Goal: Task Accomplishment & Management: Manage account settings

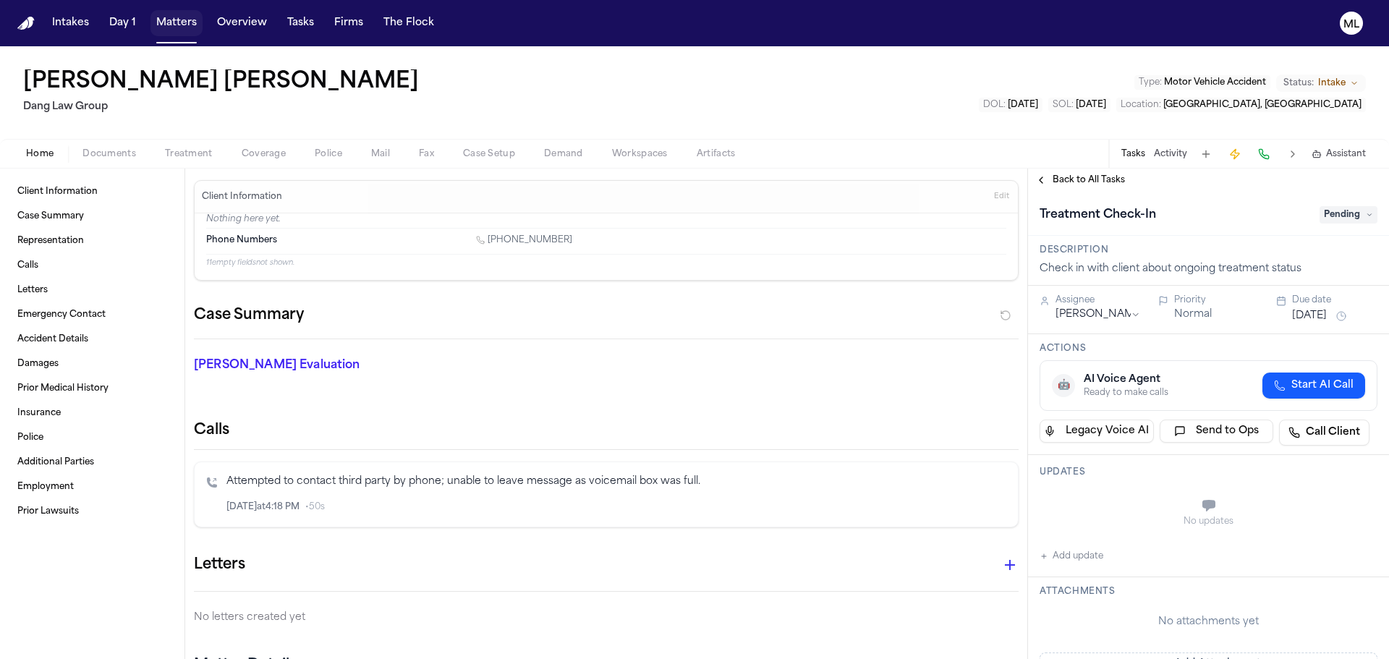
click at [160, 27] on button "Matters" at bounding box center [176, 23] width 52 height 26
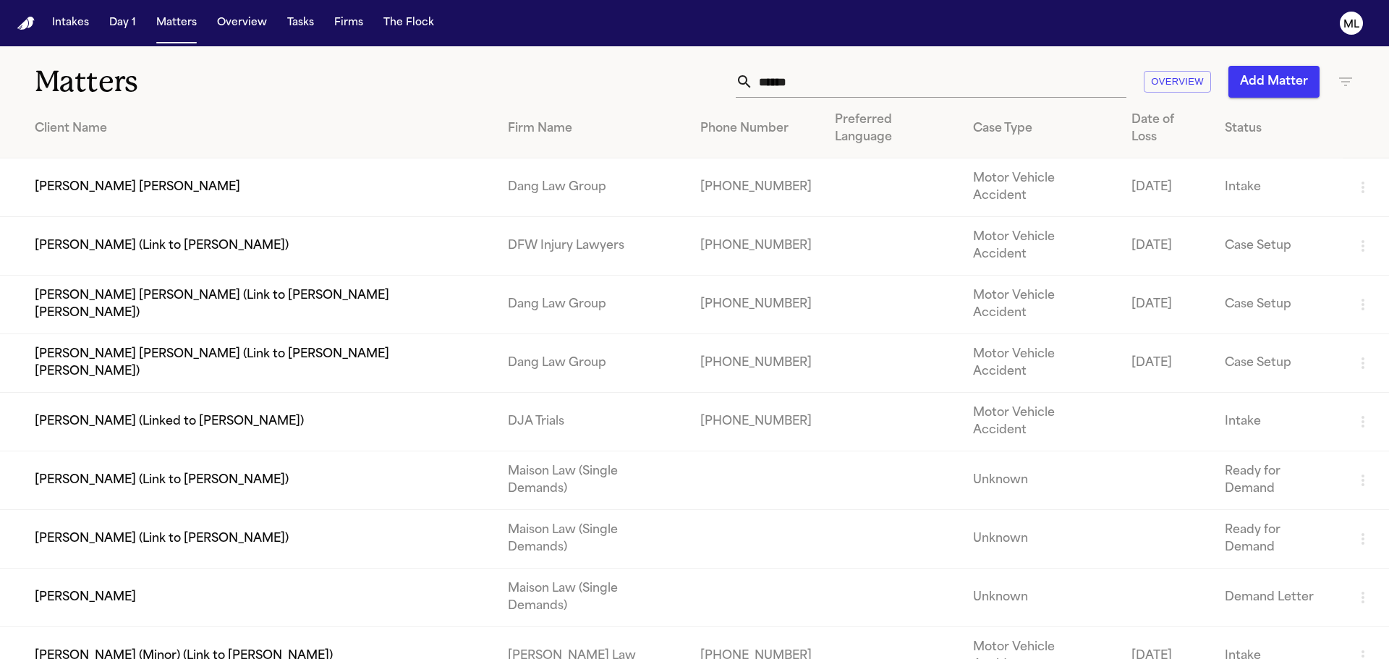
drag, startPoint x: 873, startPoint y: 80, endPoint x: 688, endPoint y: 75, distance: 184.5
click at [689, 75] on div "***** Overview Add Matter" at bounding box center [886, 82] width 935 height 32
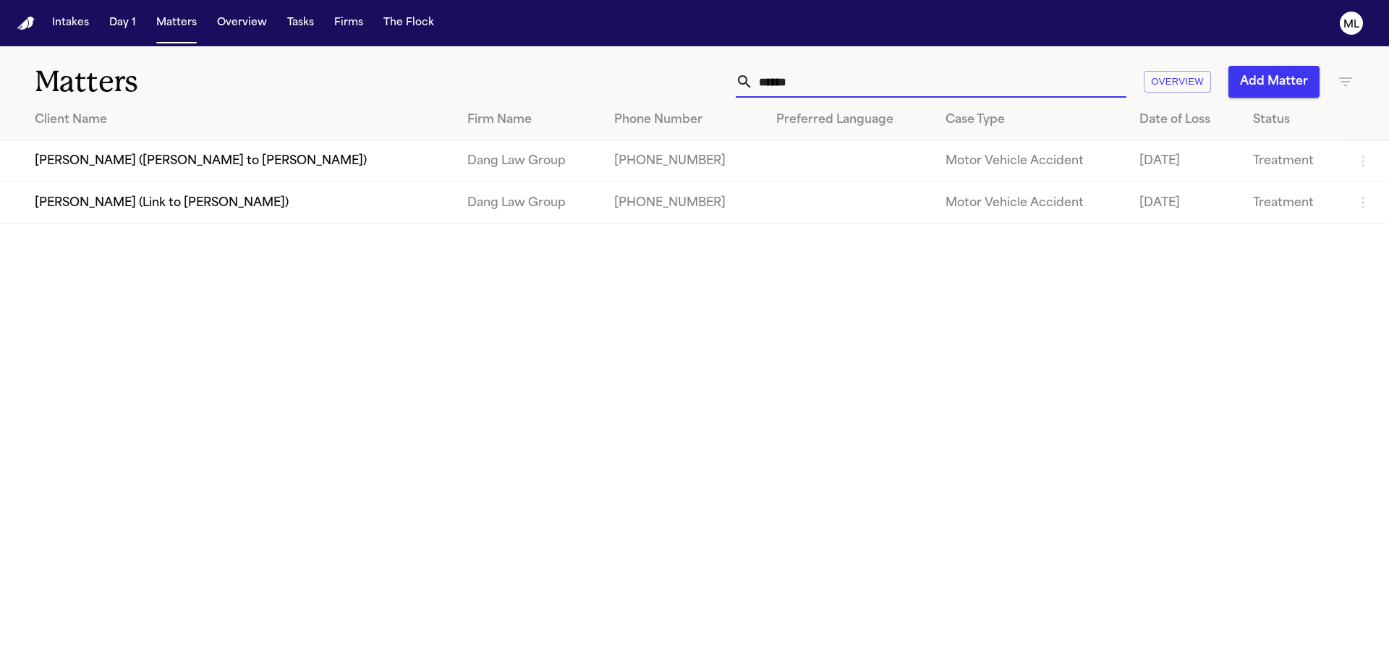
type input "******"
click at [336, 152] on td "[PERSON_NAME] ([PERSON_NAME] to [PERSON_NAME])" at bounding box center [228, 161] width 456 height 41
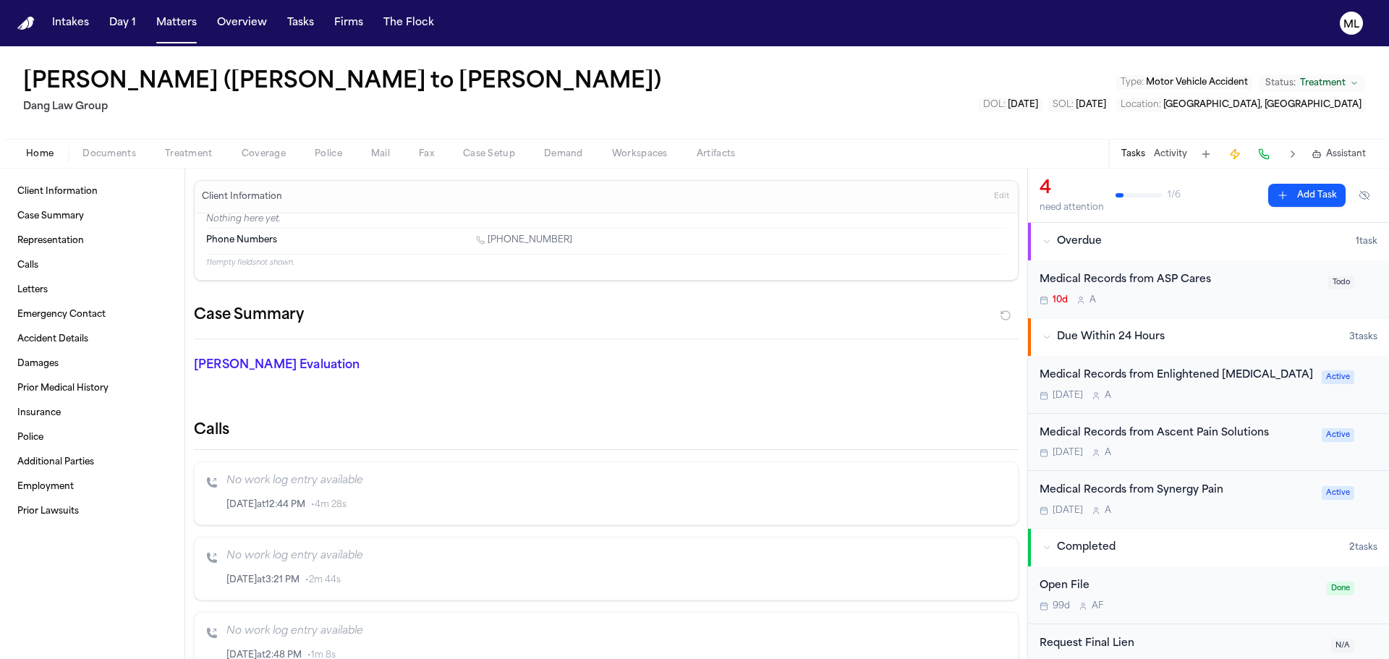
click at [1238, 398] on div "[DATE] A" at bounding box center [1176, 396] width 273 height 12
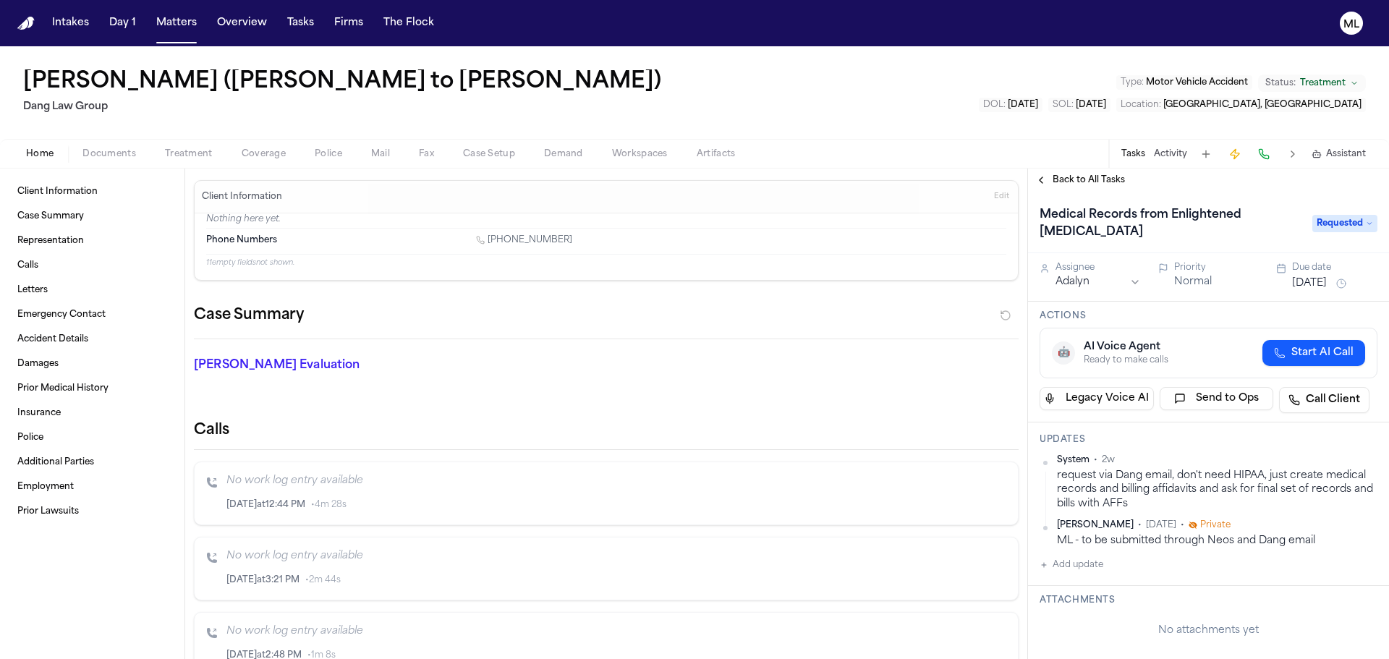
click at [1336, 218] on span "Requested" at bounding box center [1344, 223] width 65 height 17
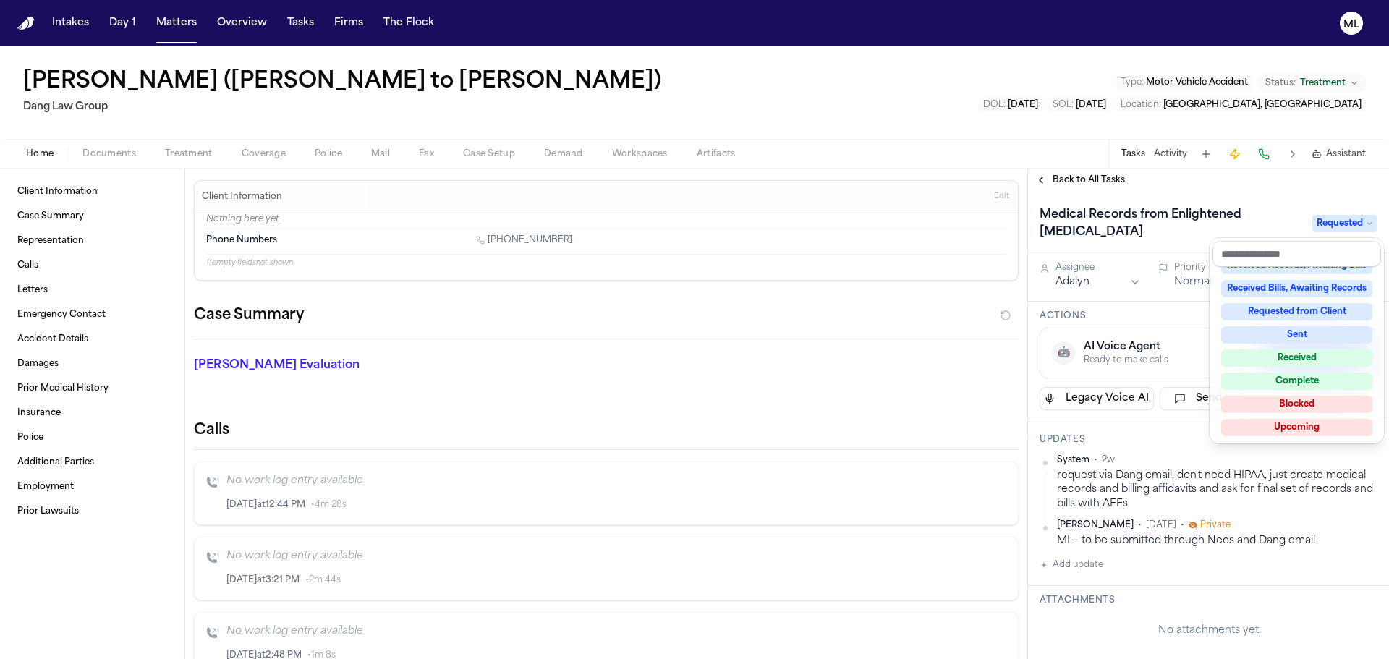
scroll to position [226, 0]
click at [1298, 382] on div "Complete" at bounding box center [1296, 379] width 151 height 17
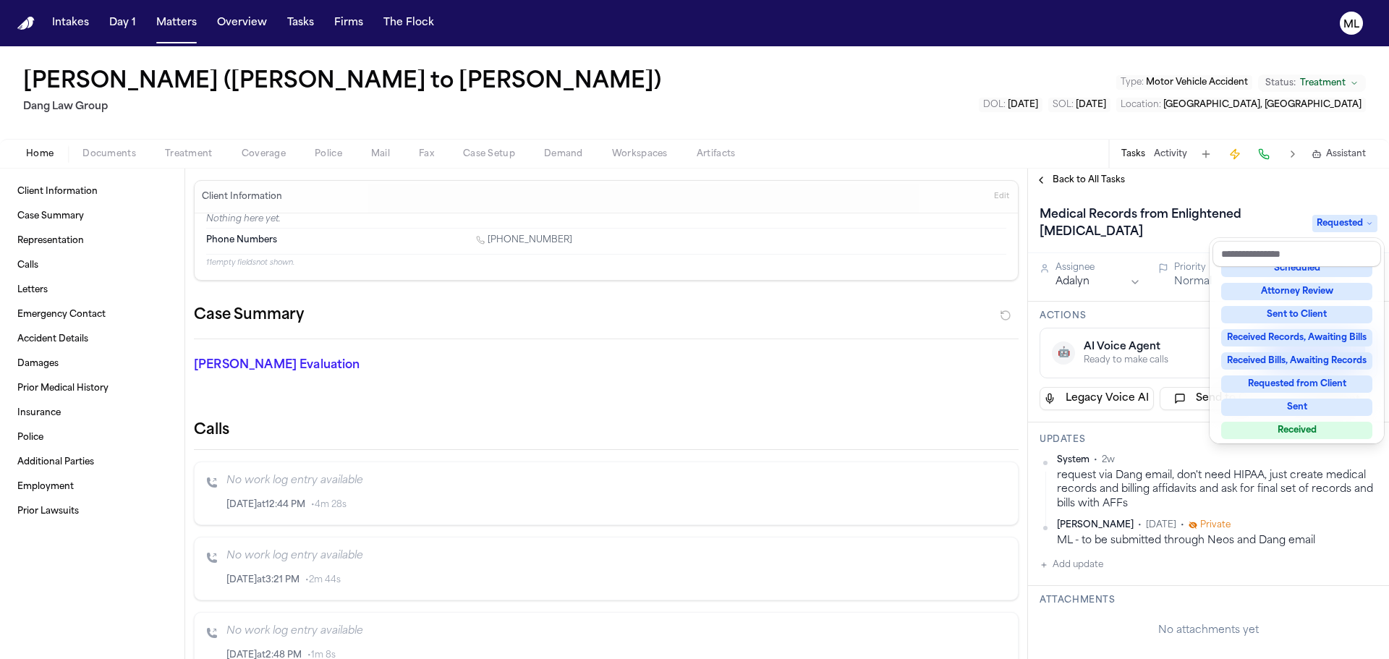
scroll to position [110, 0]
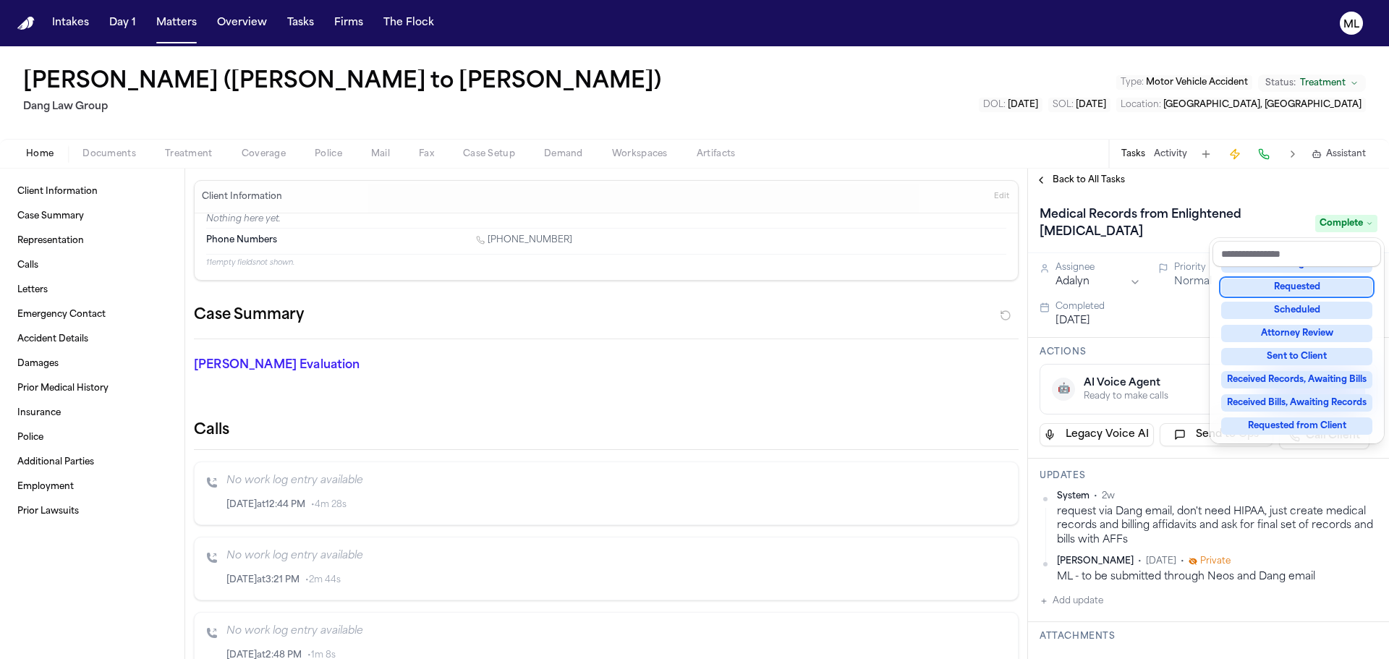
click at [1168, 233] on div "Medical Records from Enlightened [MEDICAL_DATA] Complete" at bounding box center [1209, 223] width 338 height 41
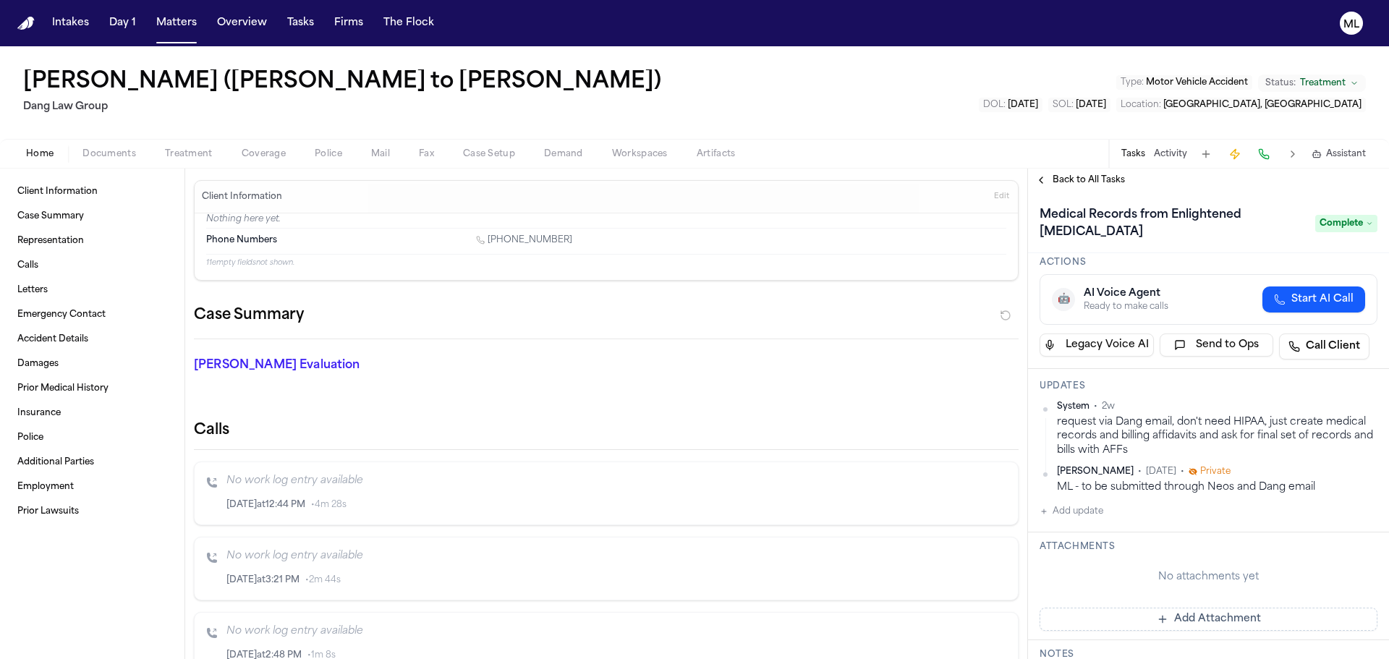
scroll to position [217, 0]
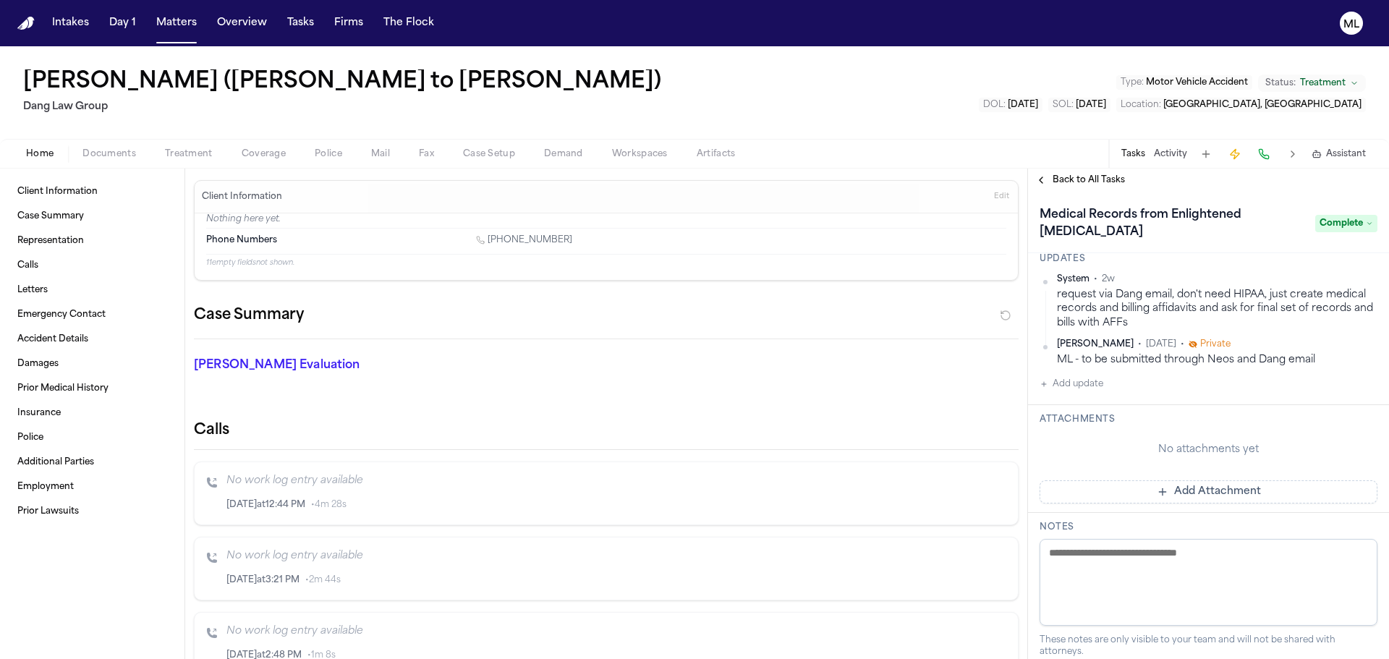
click at [1169, 498] on button "Add Attachment" at bounding box center [1209, 491] width 338 height 23
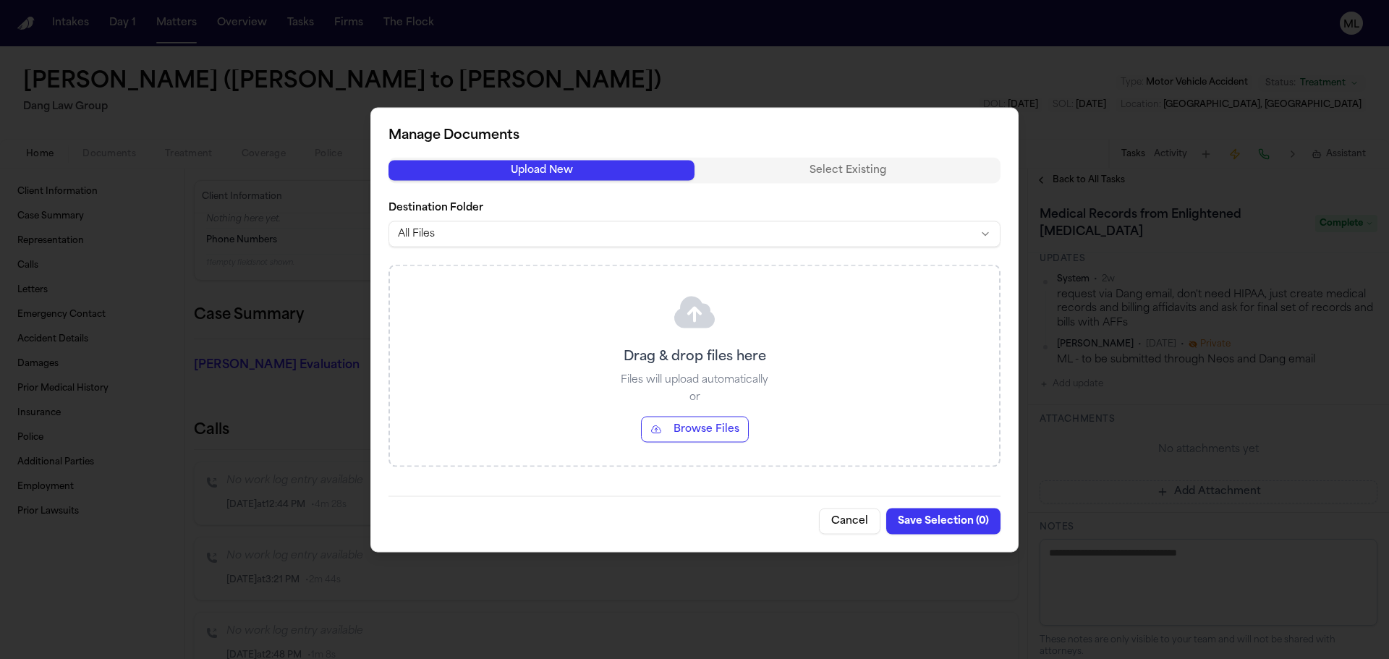
click at [739, 438] on button "Browse Files" at bounding box center [695, 429] width 108 height 26
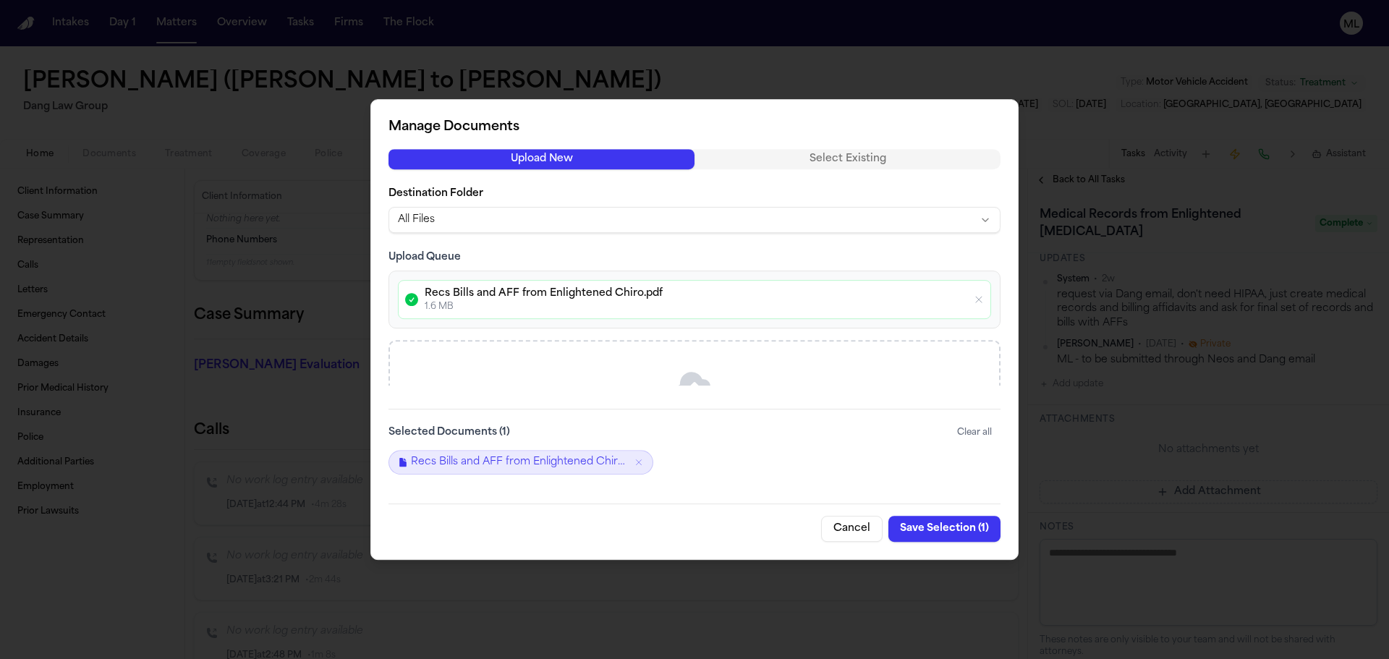
click at [939, 528] on button "Save Selection ( 1 )" at bounding box center [944, 529] width 112 height 26
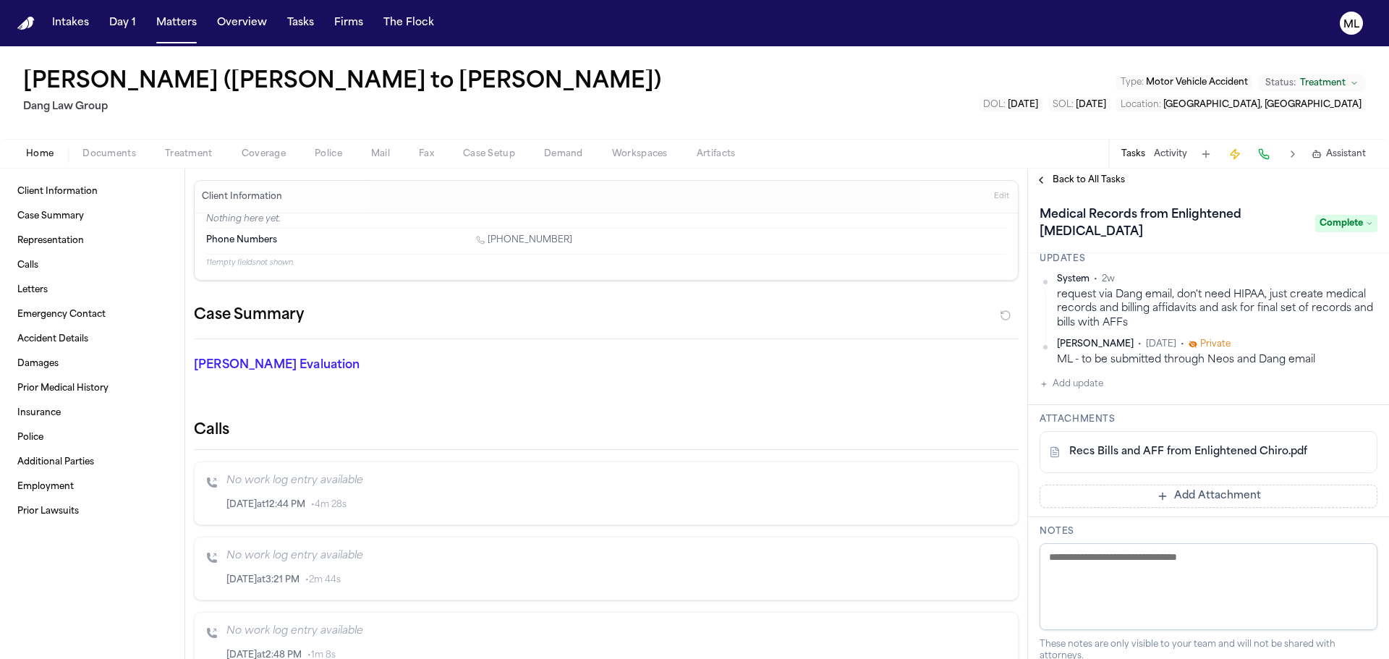
click at [1092, 187] on div "Back to All Tasks" at bounding box center [1208, 180] width 361 height 23
click at [1092, 180] on span "Back to All Tasks" at bounding box center [1089, 180] width 72 height 12
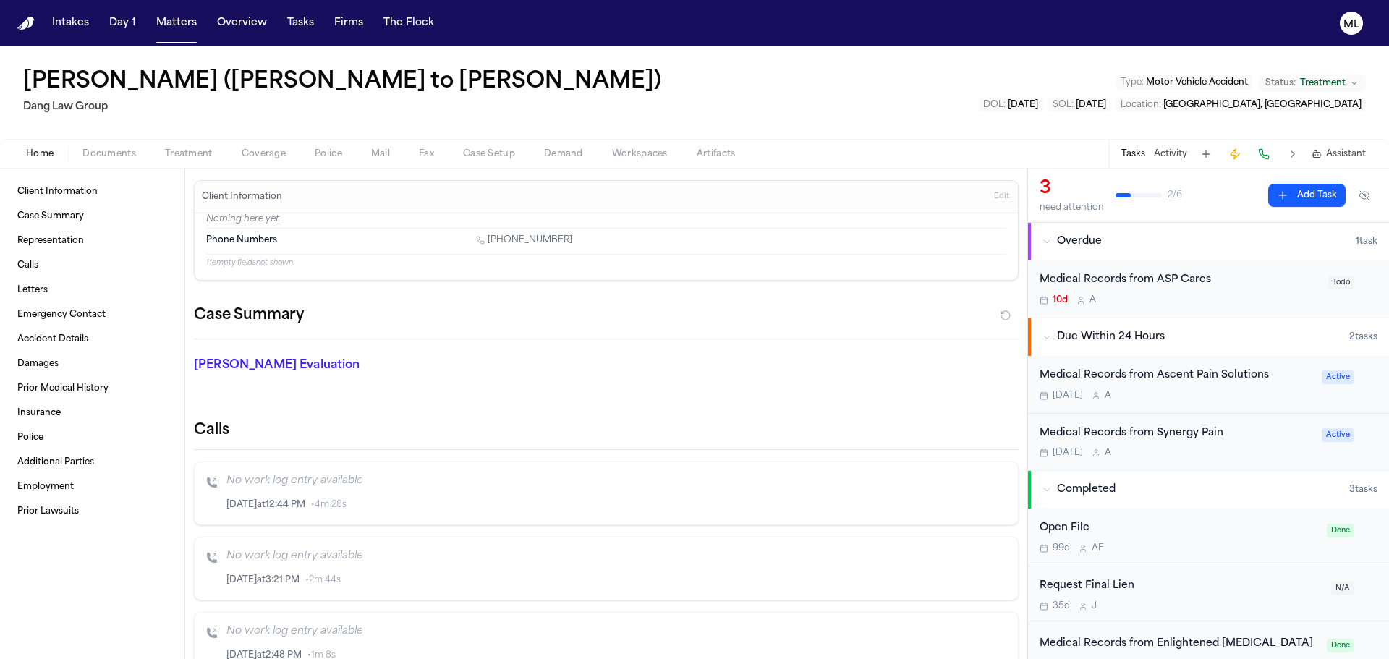
click at [1258, 437] on div "Medical Records from Synergy Pain" at bounding box center [1176, 433] width 273 height 17
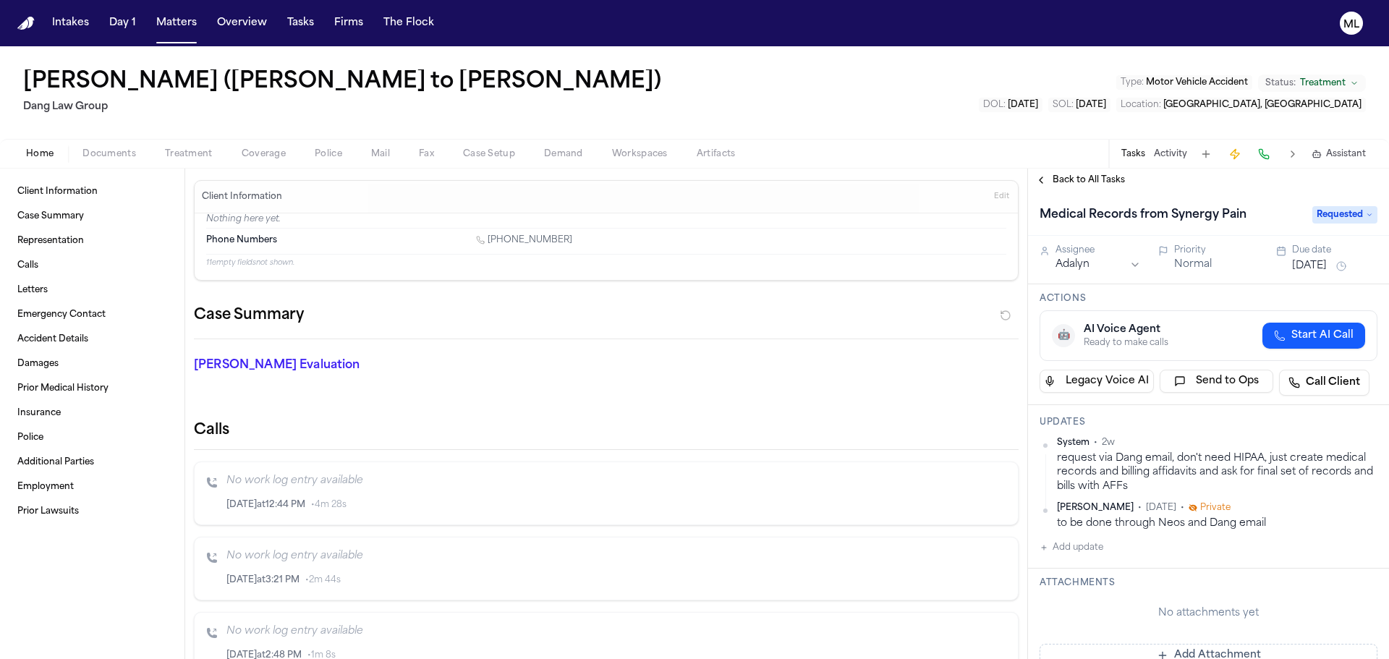
click at [1323, 213] on span "Requested" at bounding box center [1344, 214] width 65 height 17
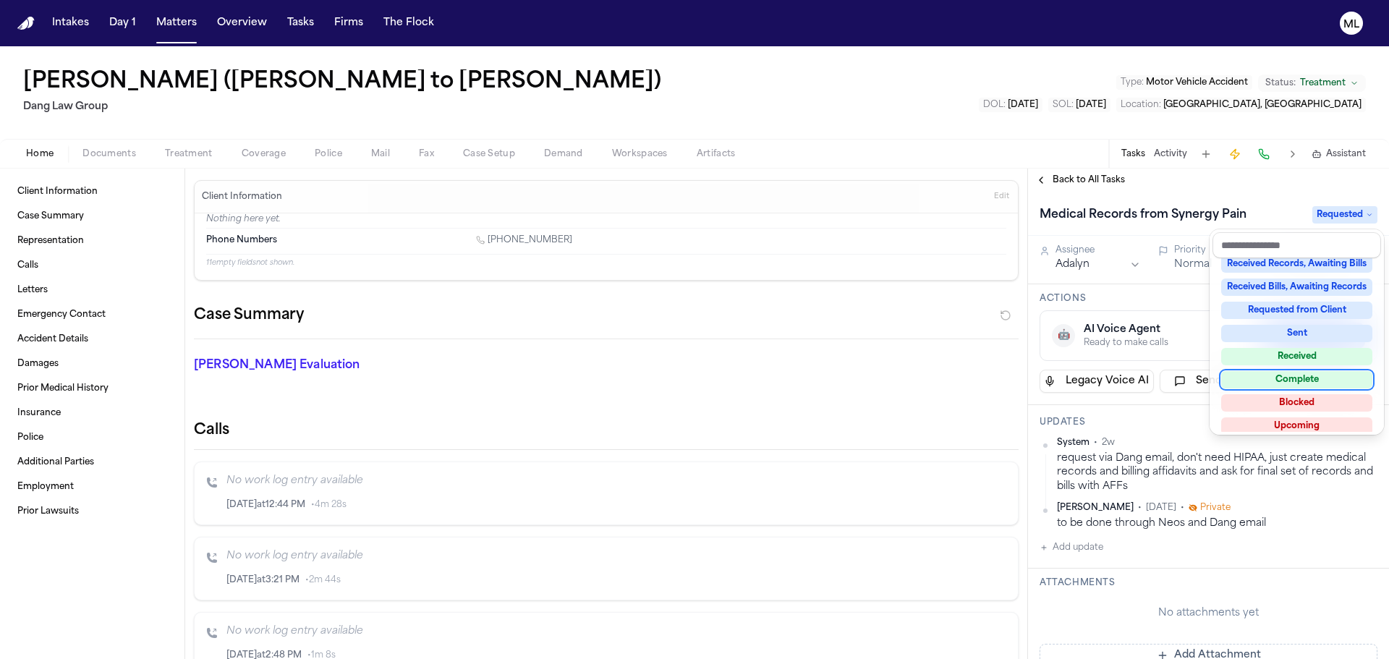
click at [1301, 376] on div "Complete" at bounding box center [1296, 379] width 151 height 17
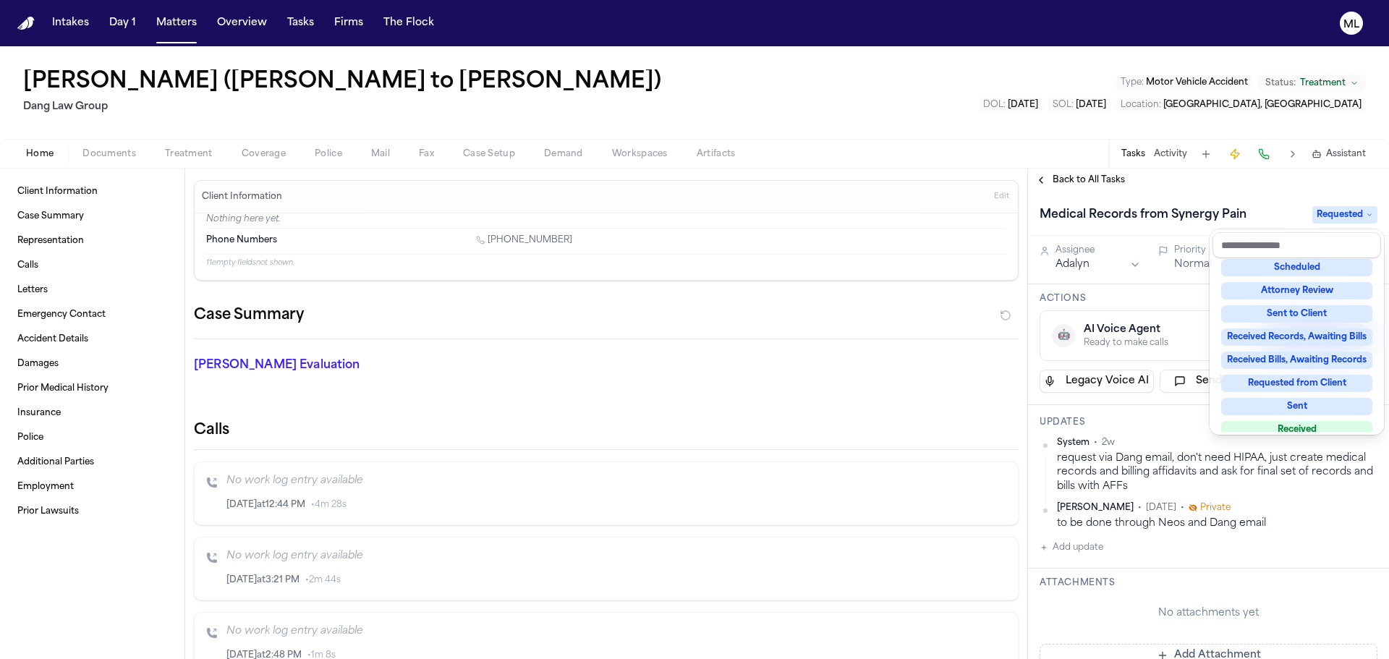
scroll to position [102, 0]
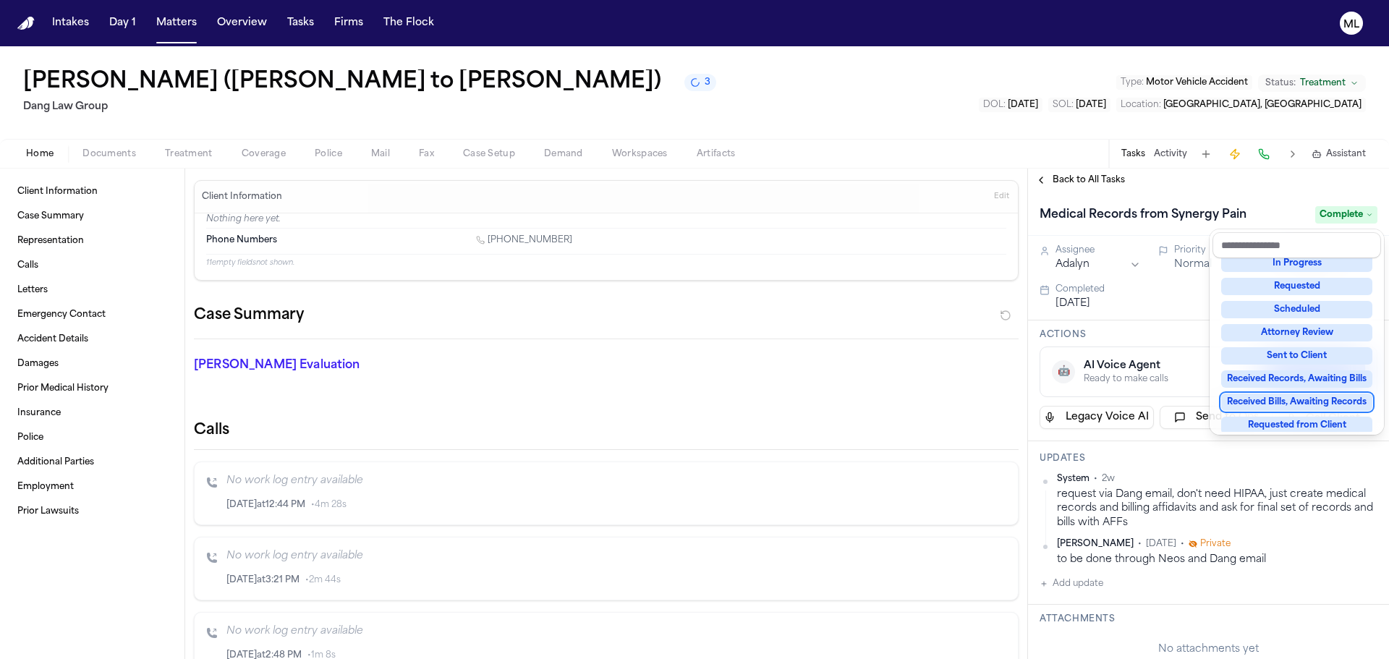
click at [1160, 448] on div "Medical Records from Synergy Pain Complete Assignee Adalyn Priority Normal Due …" at bounding box center [1208, 425] width 361 height 467
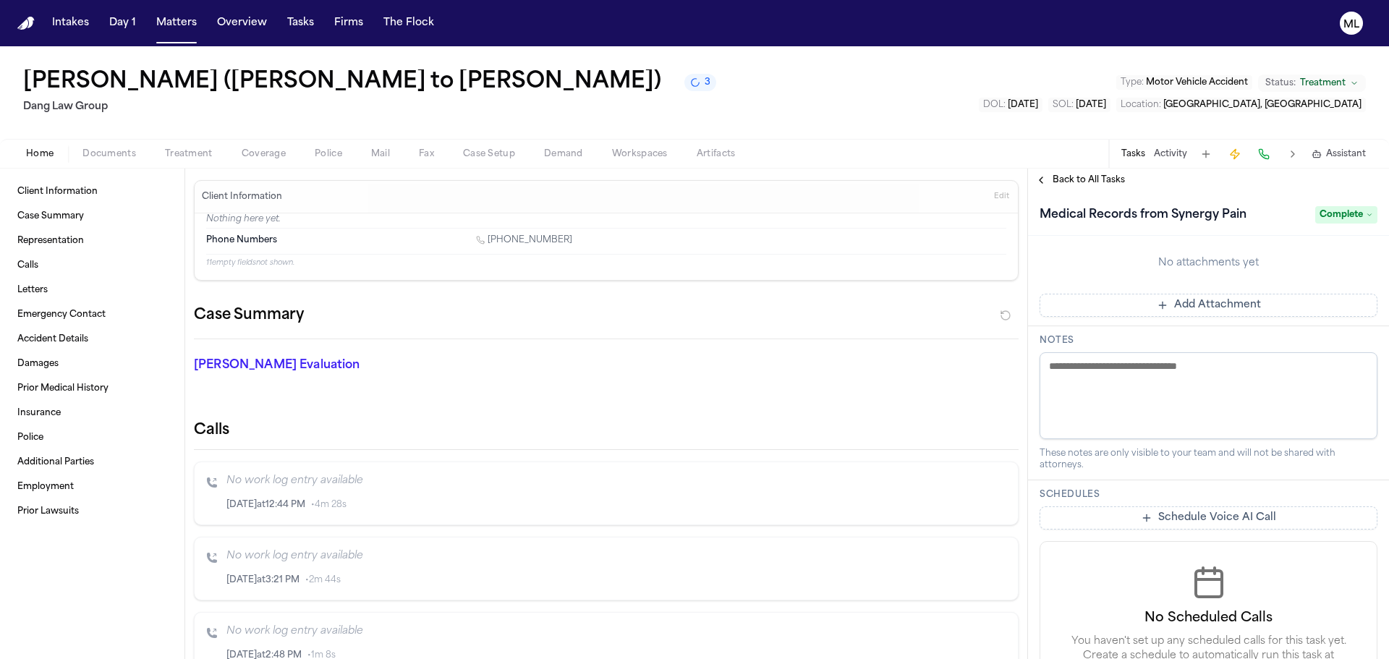
scroll to position [362, 0]
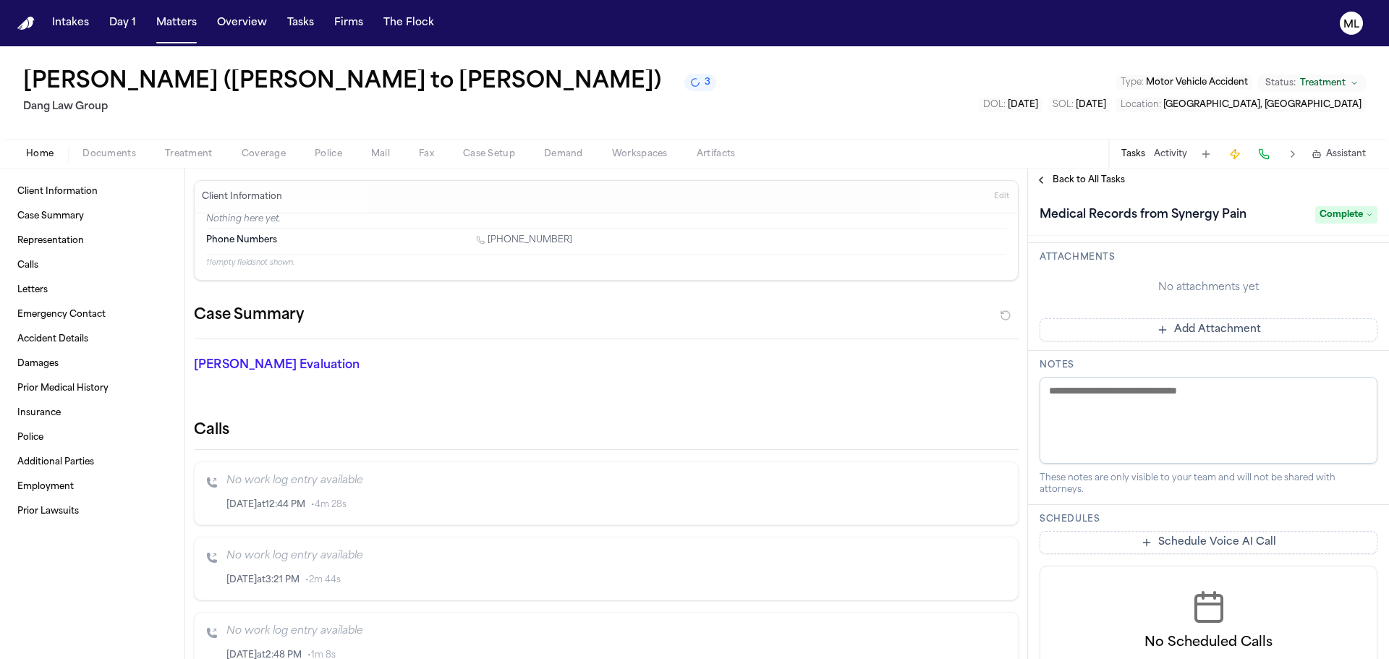
click at [1192, 327] on button "Add Attachment" at bounding box center [1209, 329] width 338 height 23
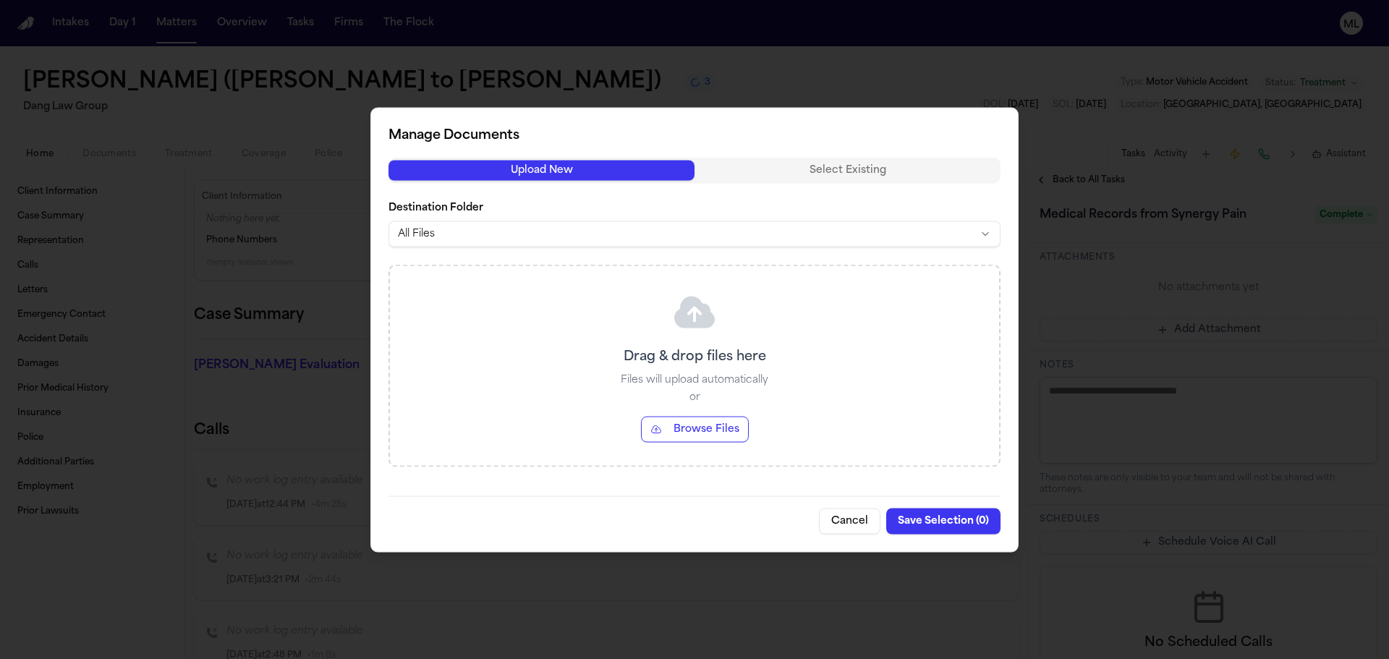
click at [692, 420] on button "Browse Files" at bounding box center [695, 429] width 108 height 26
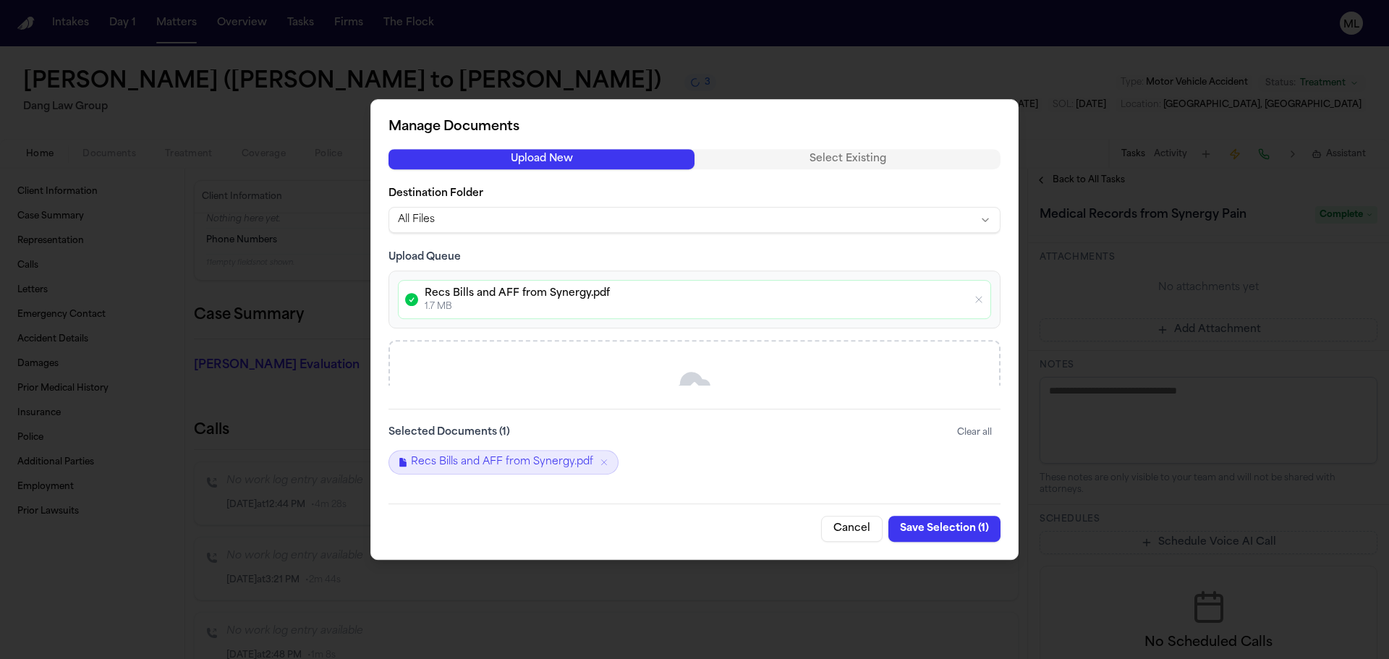
click at [913, 528] on button "Save Selection ( 1 )" at bounding box center [944, 529] width 112 height 26
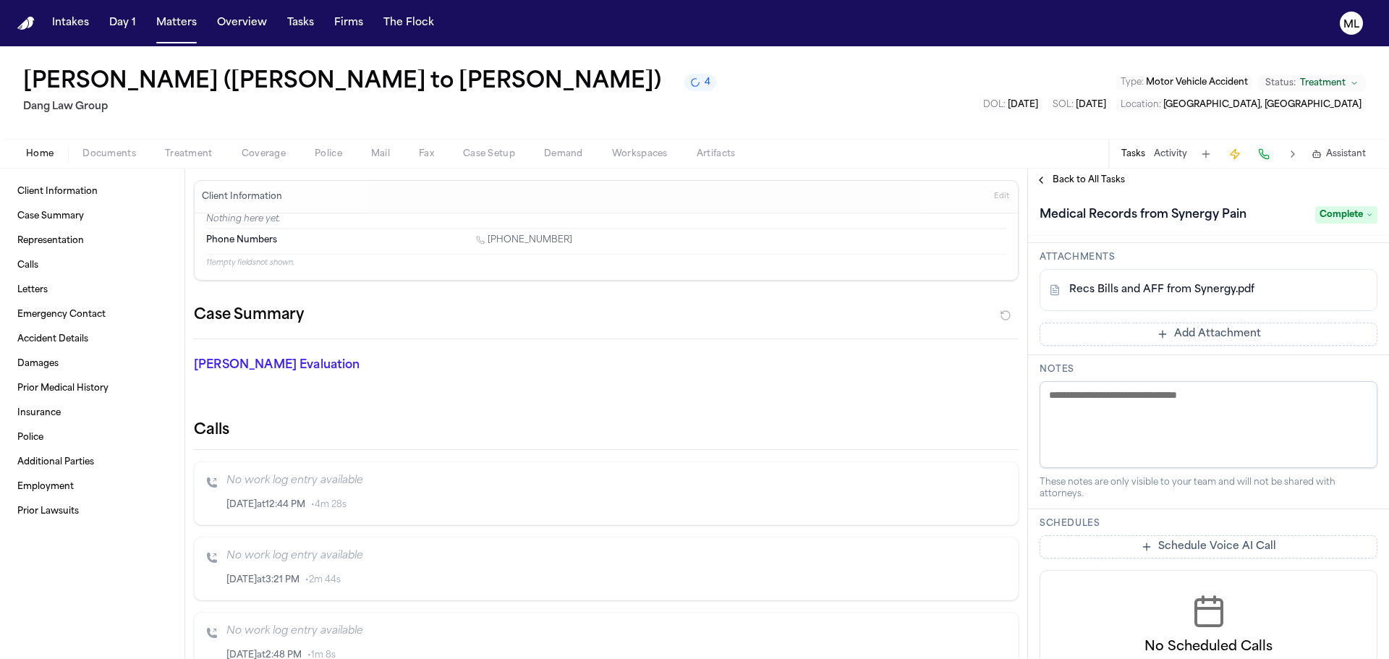
click at [1077, 176] on span "Back to All Tasks" at bounding box center [1089, 180] width 72 height 12
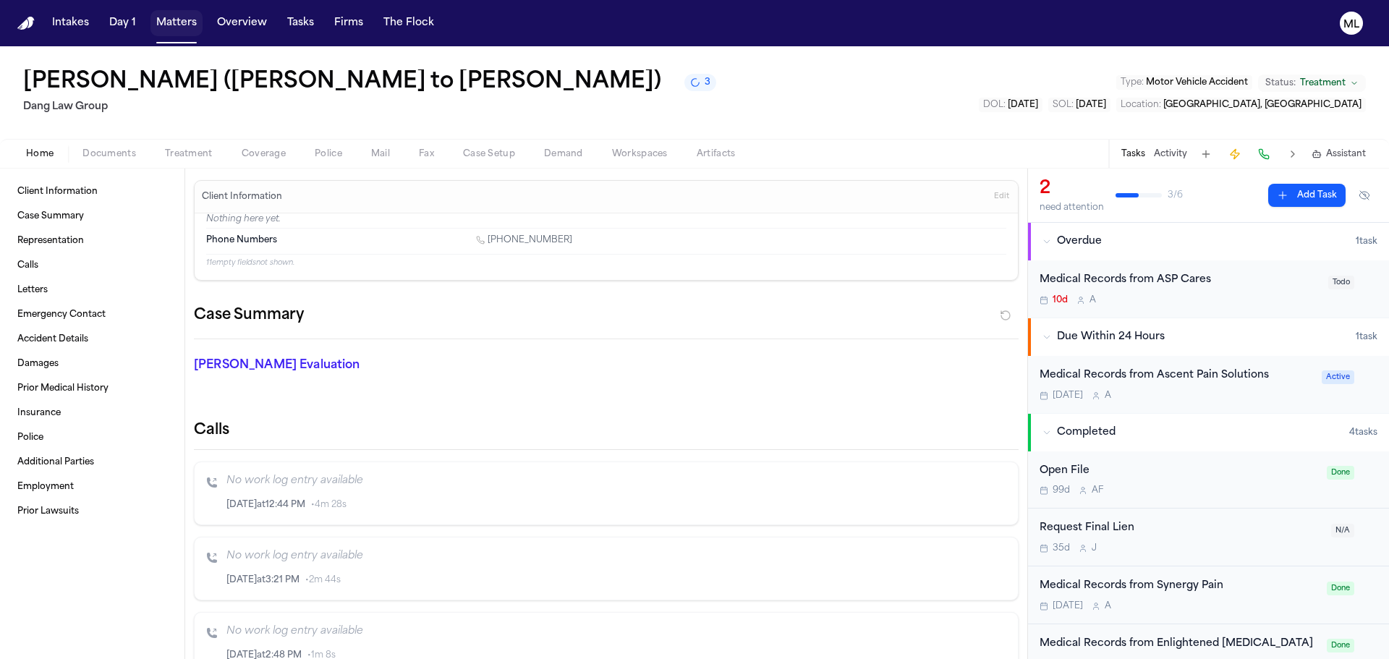
click at [173, 26] on button "Matters" at bounding box center [176, 23] width 52 height 26
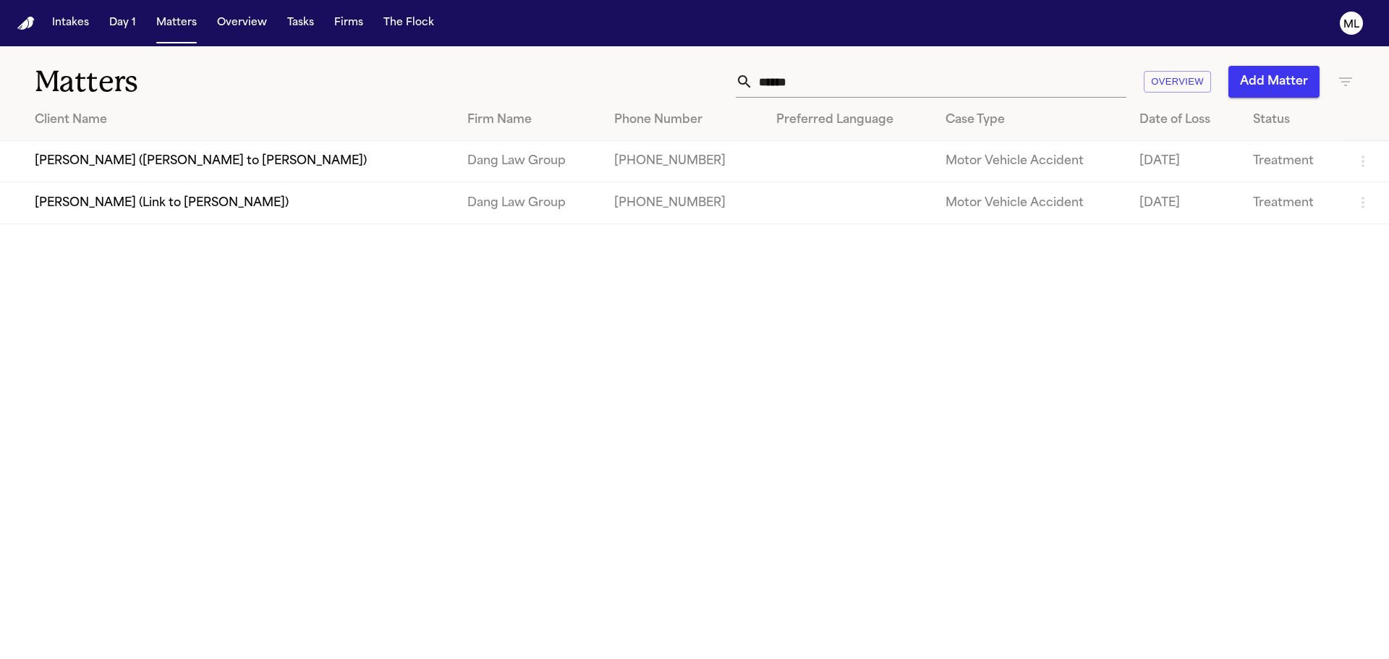
drag, startPoint x: 810, startPoint y: 76, endPoint x: 756, endPoint y: 81, distance: 53.8
click at [756, 81] on input "******" at bounding box center [939, 82] width 373 height 32
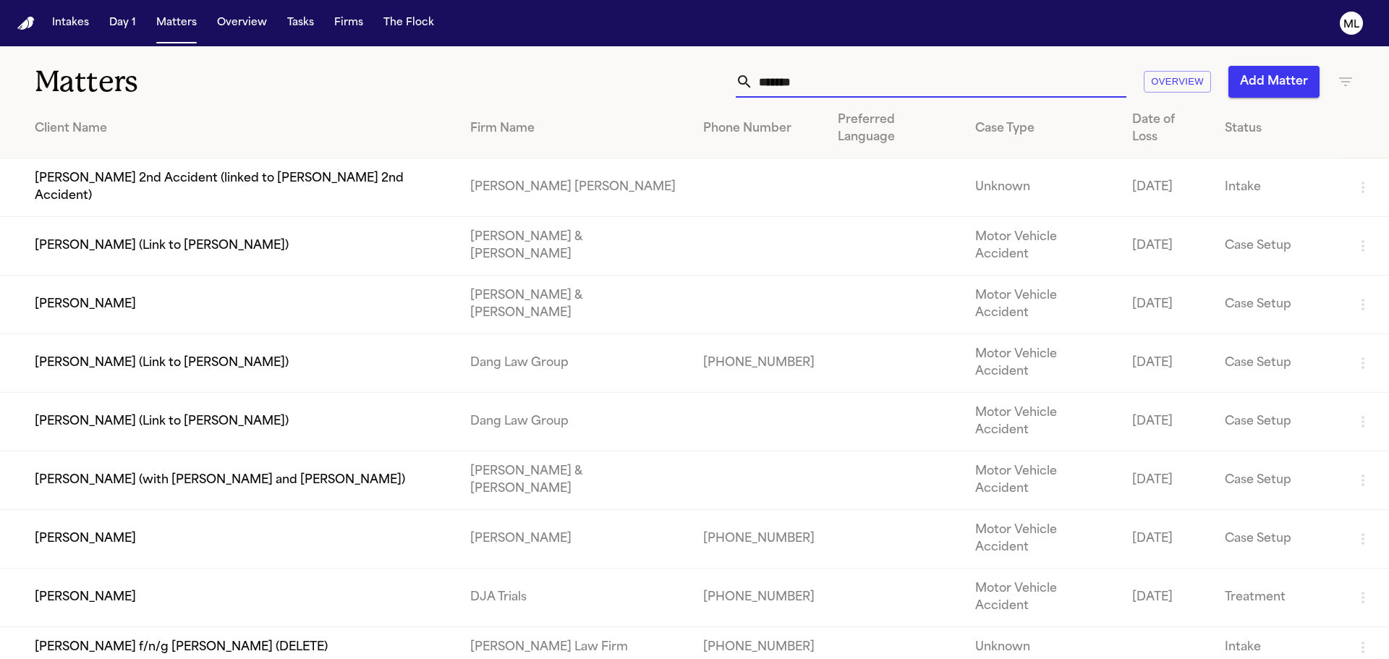
type input "*******"
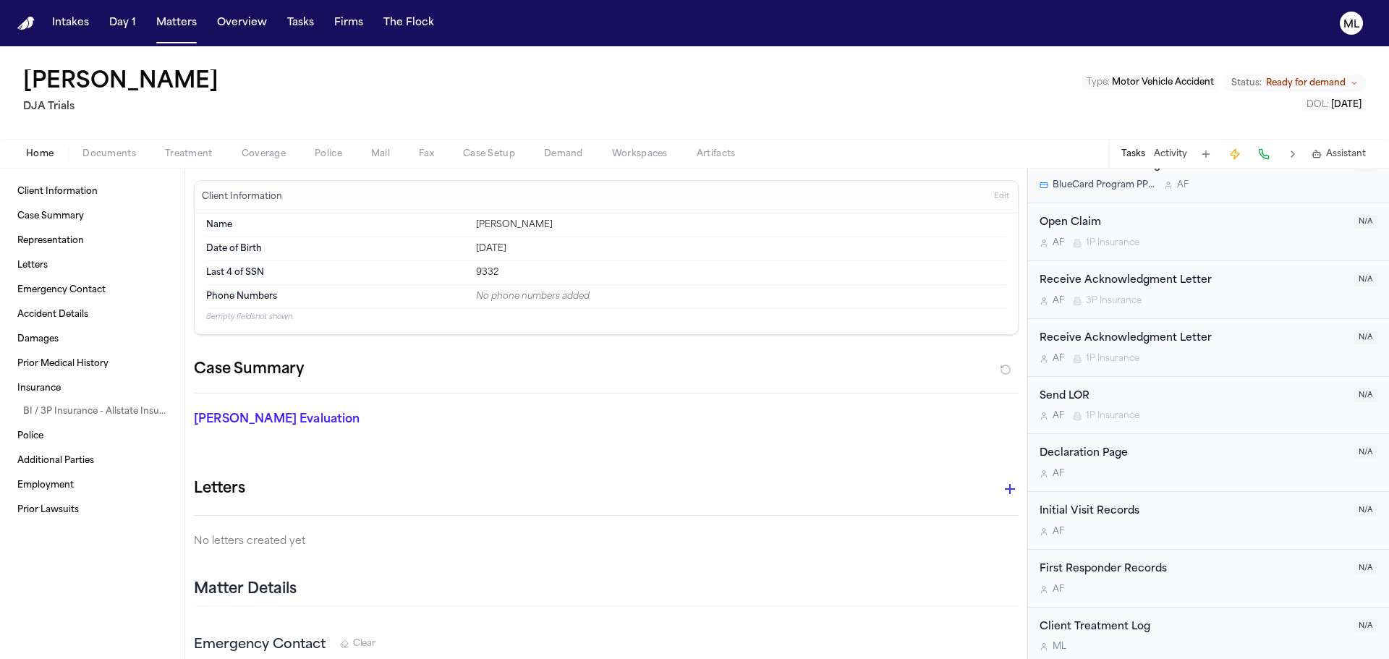
scroll to position [804, 0]
click at [122, 154] on span "Documents" at bounding box center [109, 154] width 54 height 12
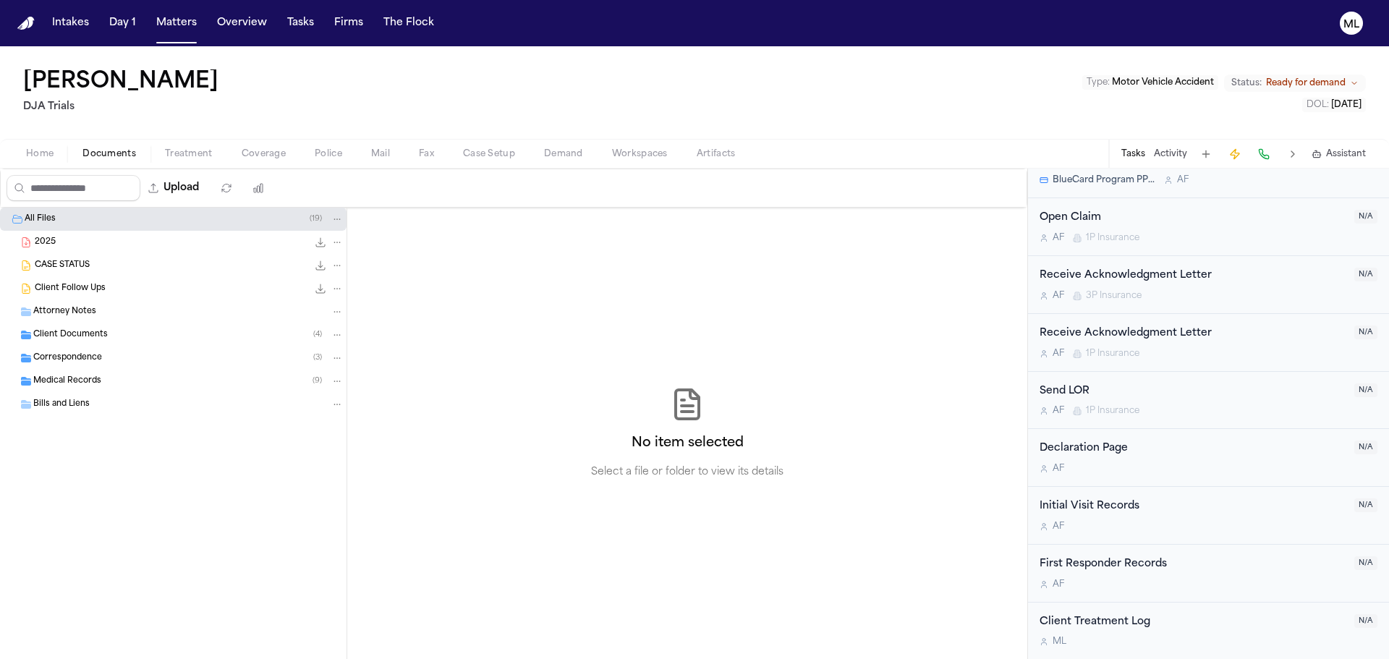
click at [101, 379] on div "Medical Records ( 9 )" at bounding box center [188, 381] width 310 height 13
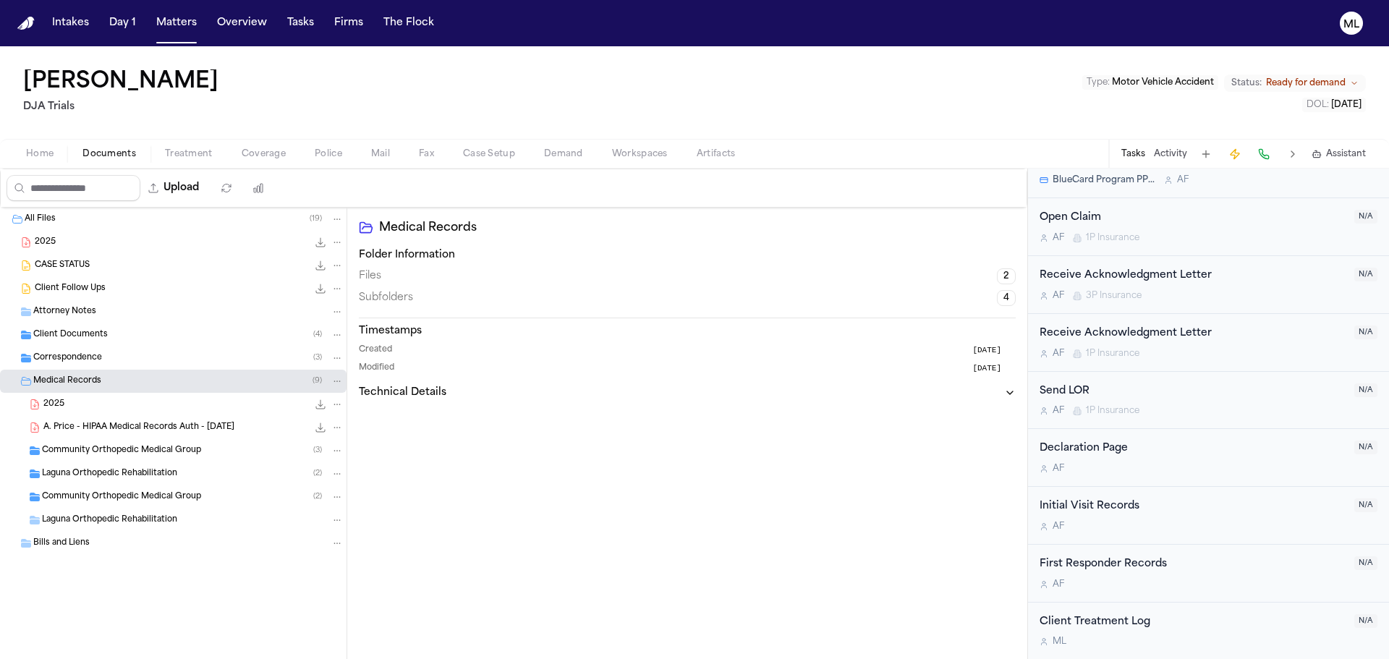
click at [191, 445] on span "Community Orthopedic Medical Group" at bounding box center [121, 451] width 159 height 12
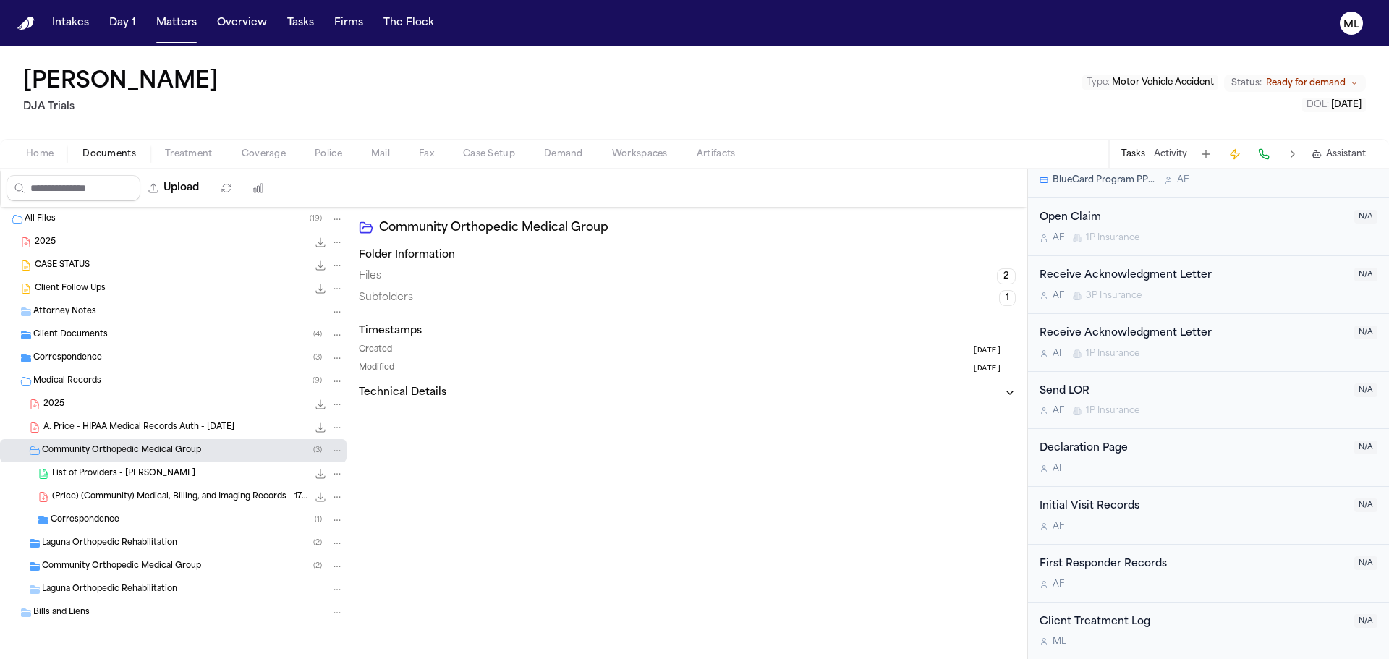
click at [149, 543] on span "Laguna Orthopedic Rehabilitation" at bounding box center [109, 544] width 135 height 12
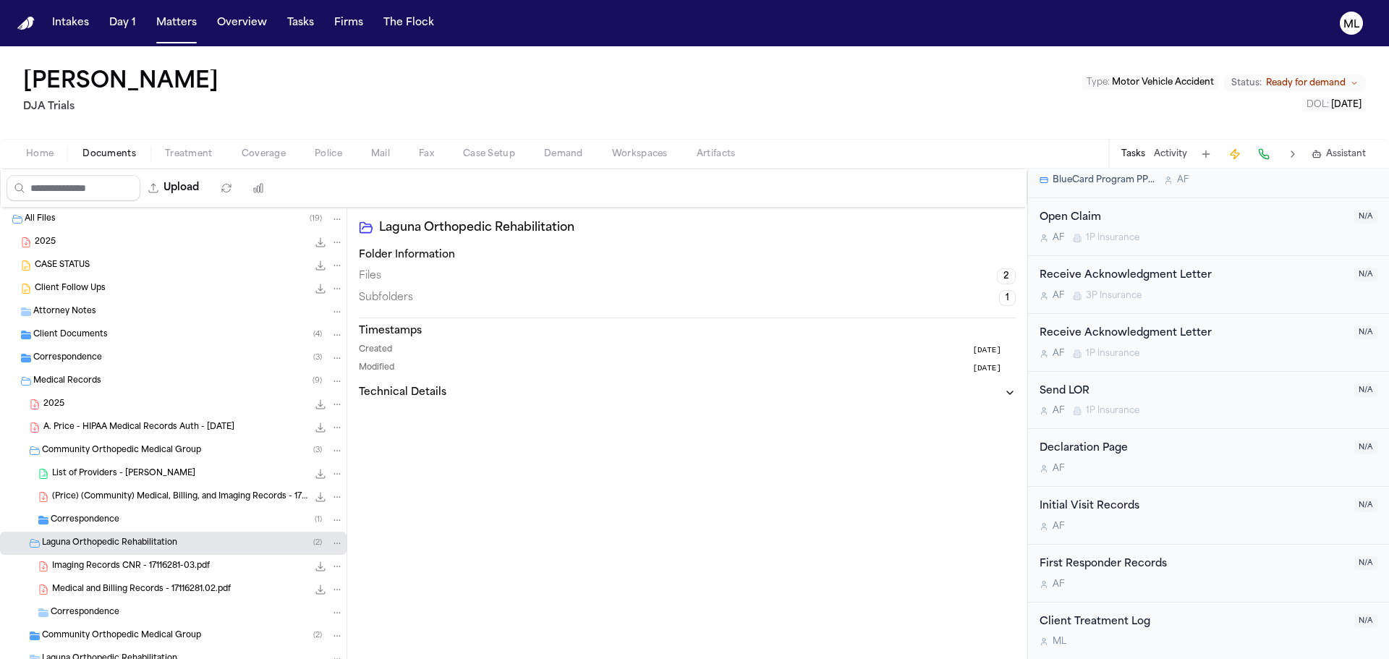
scroll to position [68, 0]
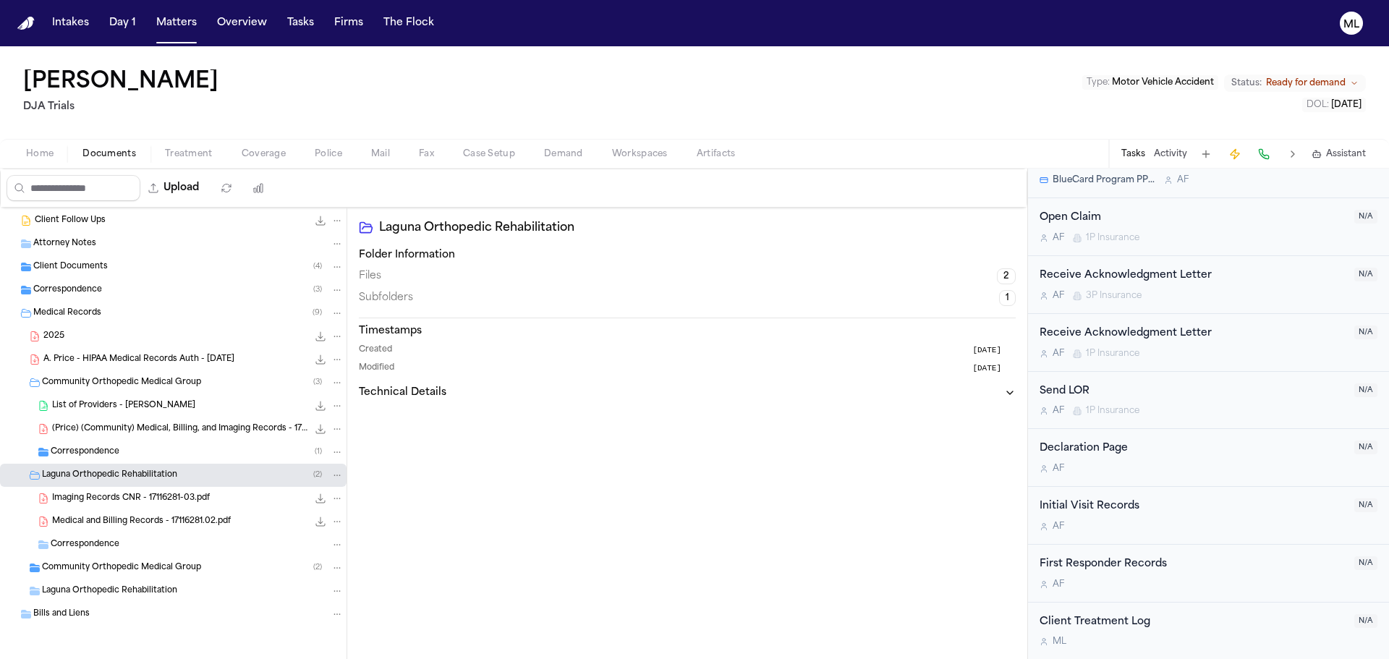
click at [195, 566] on span "Community Orthopedic Medical Group" at bounding box center [121, 568] width 159 height 12
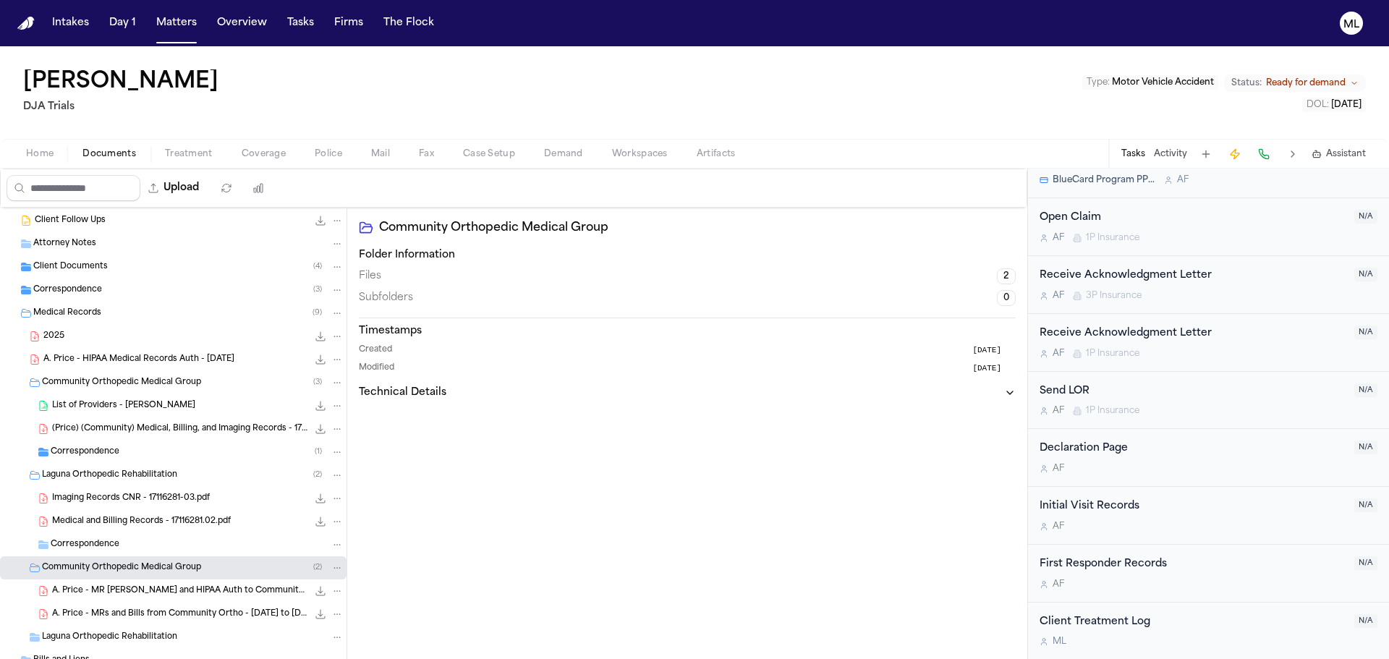
scroll to position [114, 0]
